Goal: Information Seeking & Learning: Learn about a topic

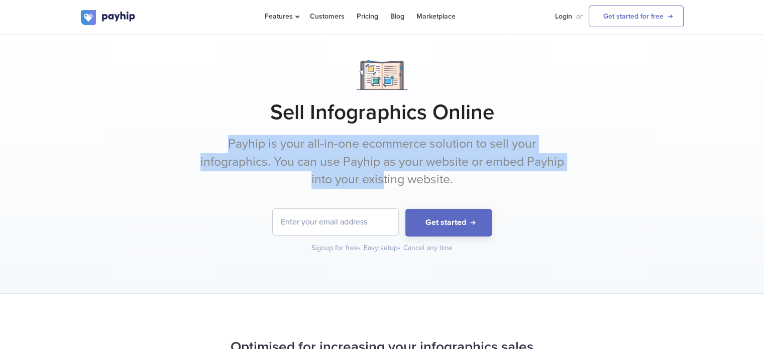
drag, startPoint x: 216, startPoint y: 148, endPoint x: 391, endPoint y: 182, distance: 178.5
click at [391, 182] on p "Payhip is your all-in-one ecommerce solution to sell your infographics. You can…" at bounding box center [382, 162] width 376 height 54
click at [392, 182] on p "Payhip is your all-in-one ecommerce solution to sell your infographics. You can…" at bounding box center [382, 162] width 376 height 54
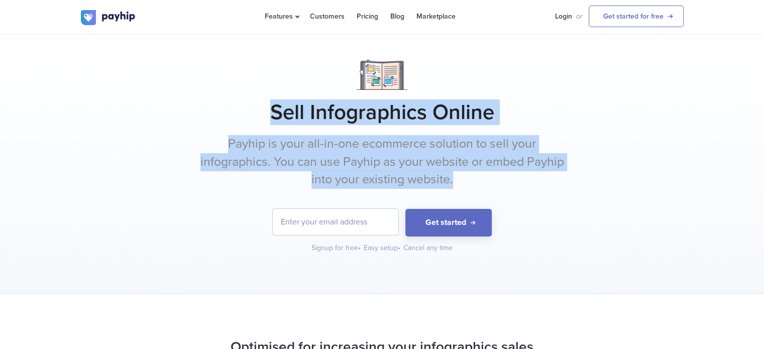
drag, startPoint x: 464, startPoint y: 188, endPoint x: 255, endPoint y: 101, distance: 226.4
click at [255, 101] on div "Sell Infographics Online Payhip is your all-in-one ecommerce solution to sell y…" at bounding box center [382, 156] width 602 height 193
click at [255, 101] on h1 "Sell Infographics Online" at bounding box center [382, 112] width 602 height 25
drag, startPoint x: 255, startPoint y: 112, endPoint x: 465, endPoint y: 178, distance: 220.5
click at [465, 178] on div "Sell Infographics Online Payhip is your all-in-one ecommerce solution to sell y…" at bounding box center [382, 156] width 602 height 193
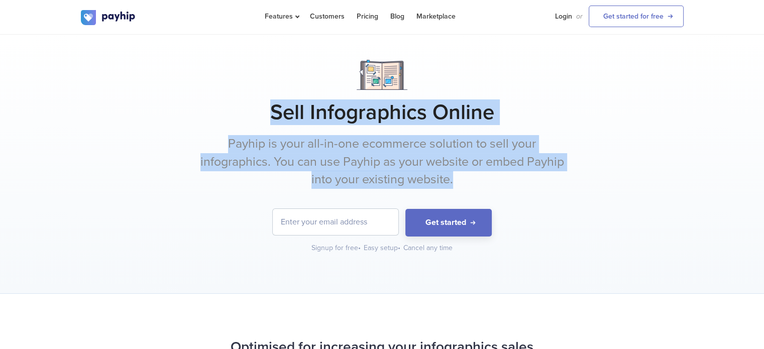
click at [464, 178] on p "Payhip is your all-in-one ecommerce solution to sell your infographics. You can…" at bounding box center [382, 162] width 376 height 54
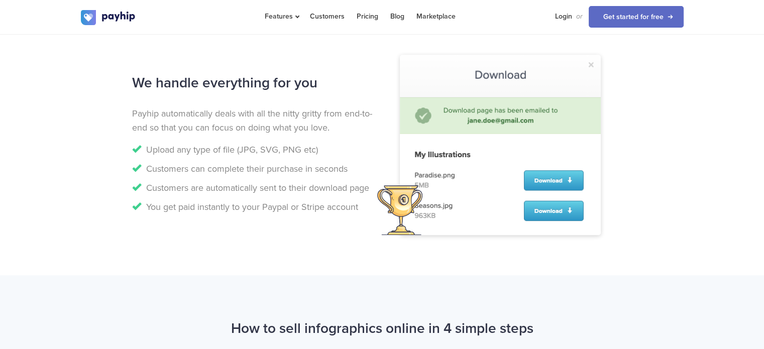
scroll to position [904, 0]
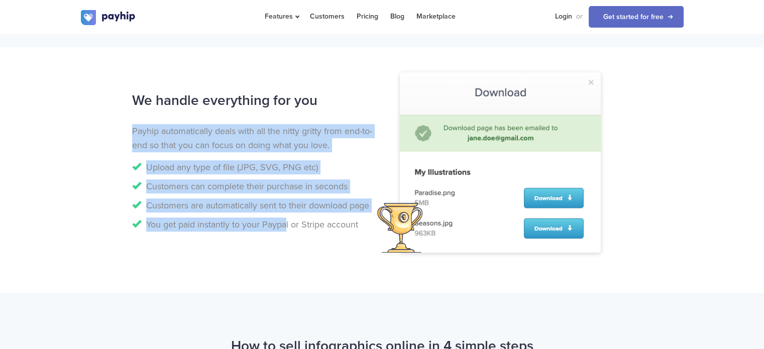
drag, startPoint x: 134, startPoint y: 134, endPoint x: 288, endPoint y: 218, distance: 175.4
click at [288, 218] on div "We handle everything for you Payhip automatically deals with all the nitty grit…" at bounding box center [253, 161] width 258 height 149
click at [289, 218] on li "You get paid instantly to your Paypal or Stripe account" at bounding box center [253, 224] width 242 height 14
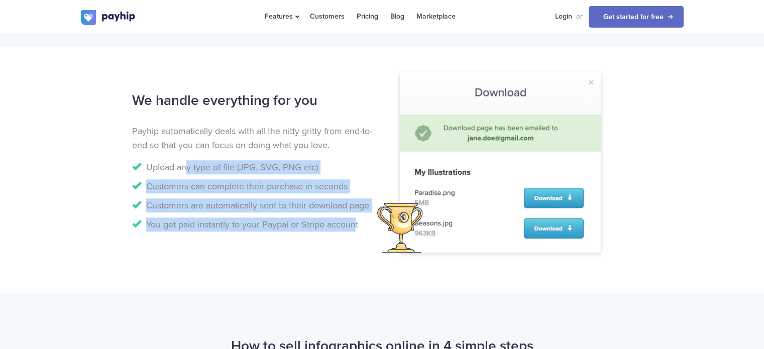
drag, startPoint x: 233, startPoint y: 189, endPoint x: 349, endPoint y: 227, distance: 122.1
click at [354, 229] on ul "Upload any type of file (JPG, SVG, PNG etc) Customers can complete their purcha…" at bounding box center [253, 195] width 242 height 71
click at [349, 227] on li "You get paid instantly to your Paypal or Stripe account" at bounding box center [253, 224] width 242 height 14
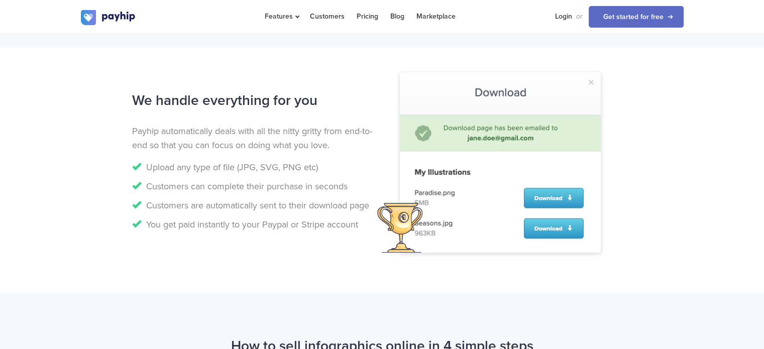
drag, startPoint x: 367, startPoint y: 227, endPoint x: 112, endPoint y: 152, distance: 266.0
click at [112, 152] on div "We handle everything for you Payhip automatically deals with all the nitty grit…" at bounding box center [381, 169] width 617 height 165
click at [114, 154] on div "We handle everything for you Payhip automatically deals with all the nitty grit…" at bounding box center [381, 169] width 617 height 165
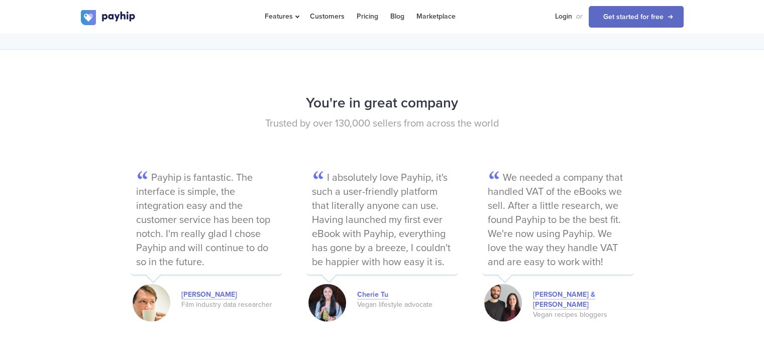
scroll to position [1305, 0]
drag, startPoint x: 165, startPoint y: 192, endPoint x: 199, endPoint y: 263, distance: 78.8
click at [201, 265] on p "Payhip is fantastic. The interface is simple, the integration easy and the cust…" at bounding box center [206, 221] width 151 height 106
click at [199, 263] on p "Payhip is fantastic. The interface is simple, the integration easy and the cust…" at bounding box center [206, 221] width 151 height 106
drag, startPoint x: 166, startPoint y: 235, endPoint x: 147, endPoint y: 180, distance: 57.9
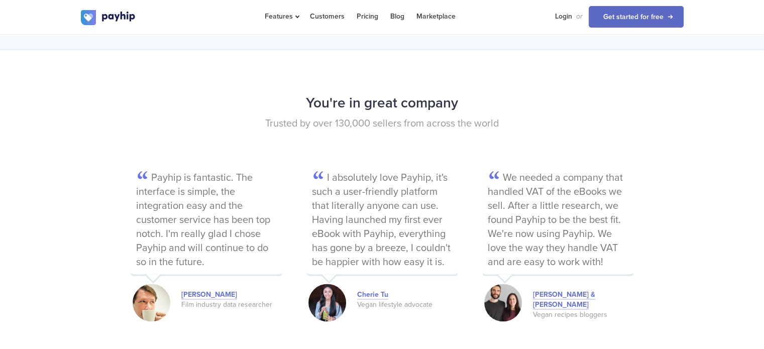
click at [147, 180] on p "Payhip is fantastic. The interface is simple, the integration easy and the cust…" at bounding box center [206, 221] width 151 height 106
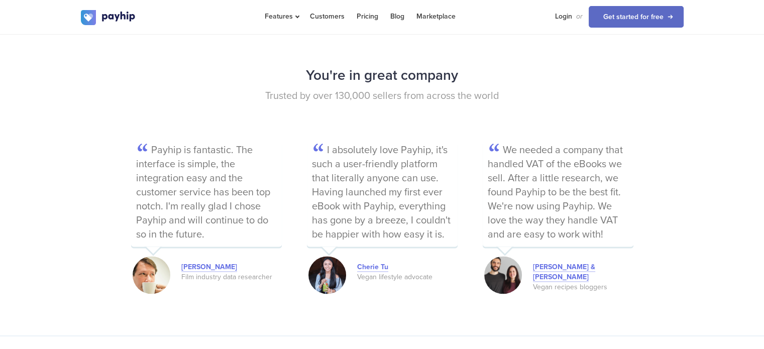
scroll to position [1355, 0]
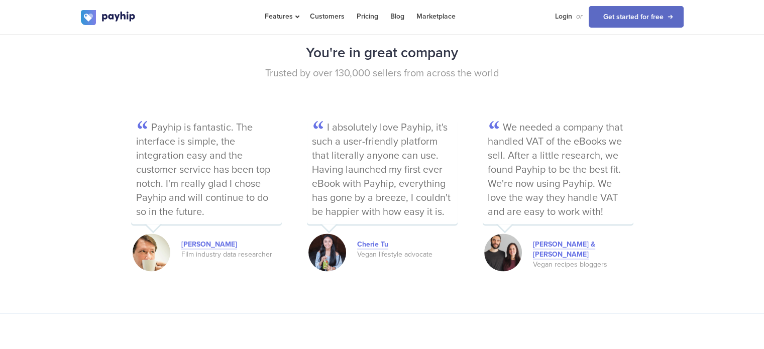
drag, startPoint x: 419, startPoint y: 167, endPoint x: 444, endPoint y: 215, distance: 54.8
click at [444, 215] on p "I absolutely love Payhip, it's such a user-friendly platform that literally any…" at bounding box center [382, 171] width 151 height 106
click at [446, 215] on p "I absolutely love Payhip, it's such a user-friendly platform that literally any…" at bounding box center [382, 171] width 151 height 106
drag, startPoint x: 366, startPoint y: 165, endPoint x: 330, endPoint y: 128, distance: 51.5
click at [330, 128] on p "I absolutely love Payhip, it's such a user-friendly platform that literally any…" at bounding box center [382, 171] width 151 height 106
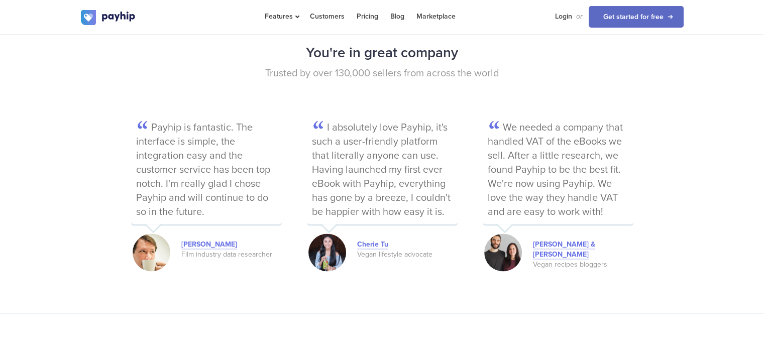
click at [330, 128] on p "I absolutely love Payhip, it's such a user-friendly platform that literally any…" at bounding box center [382, 171] width 151 height 106
drag, startPoint x: 326, startPoint y: 124, endPoint x: 440, endPoint y: 216, distance: 146.7
click at [440, 216] on p "I absolutely love Payhip, it's such a user-friendly platform that literally any…" at bounding box center [382, 171] width 151 height 106
click at [303, 169] on div "Payhip is fantastic. The interface is simple, the integration easy and the cust…" at bounding box center [382, 195] width 502 height 155
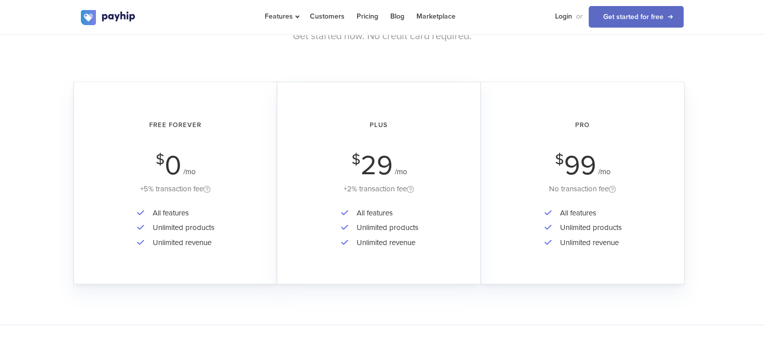
scroll to position [1707, 0]
